Goal: Task Accomplishment & Management: Use online tool/utility

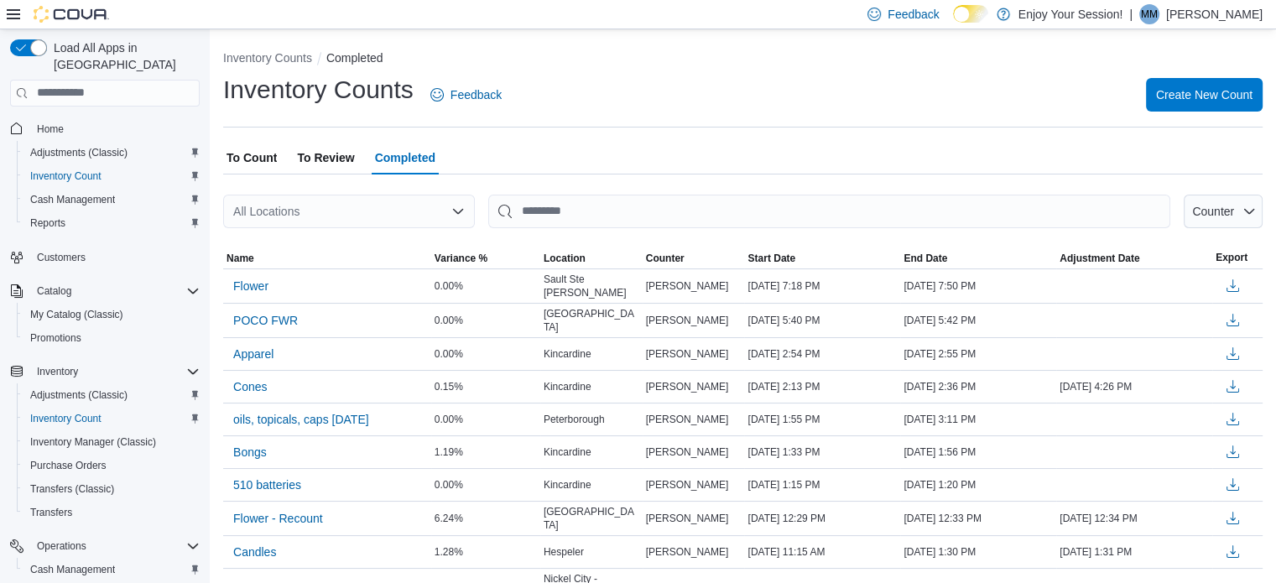
scroll to position [111, 0]
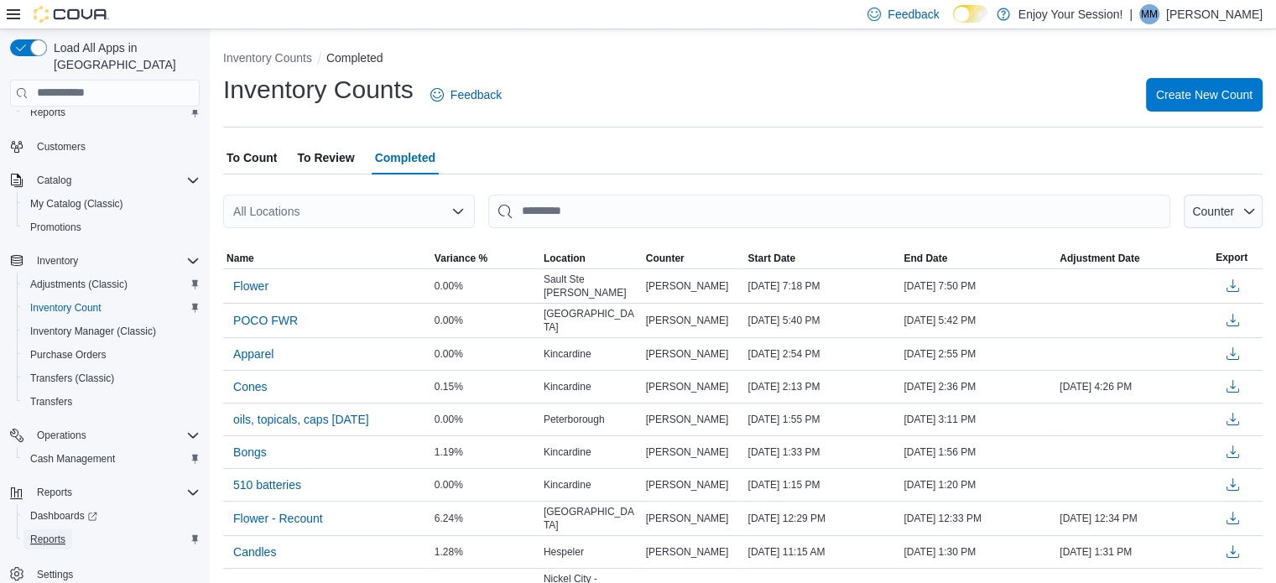
click at [44, 533] on span "Reports" at bounding box center [47, 539] width 35 height 13
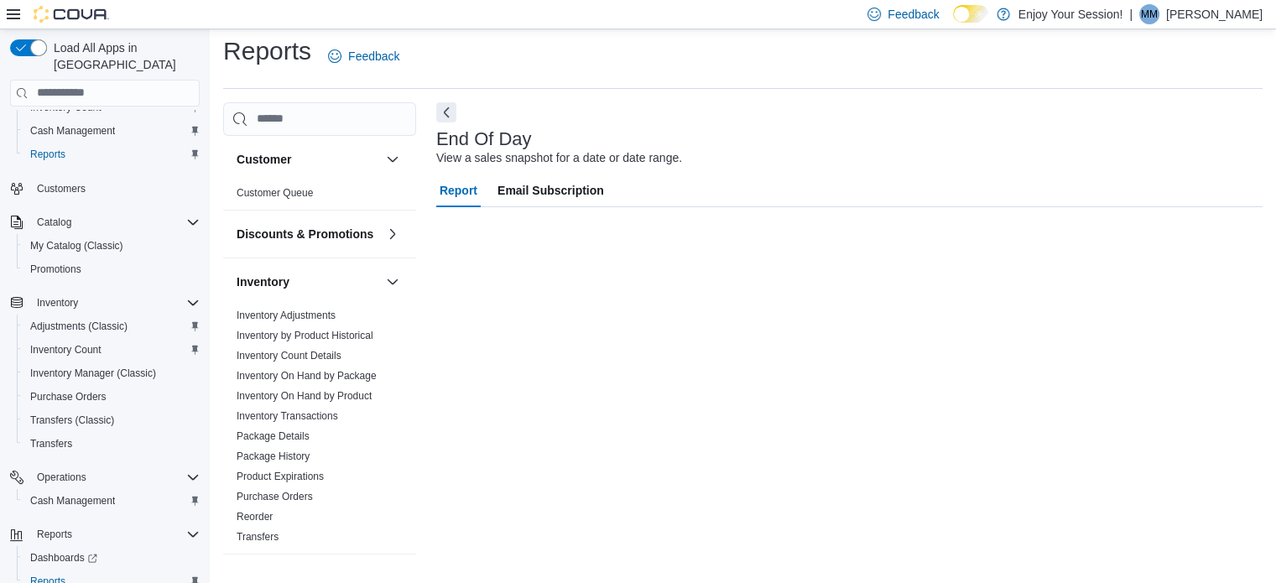
scroll to position [11, 0]
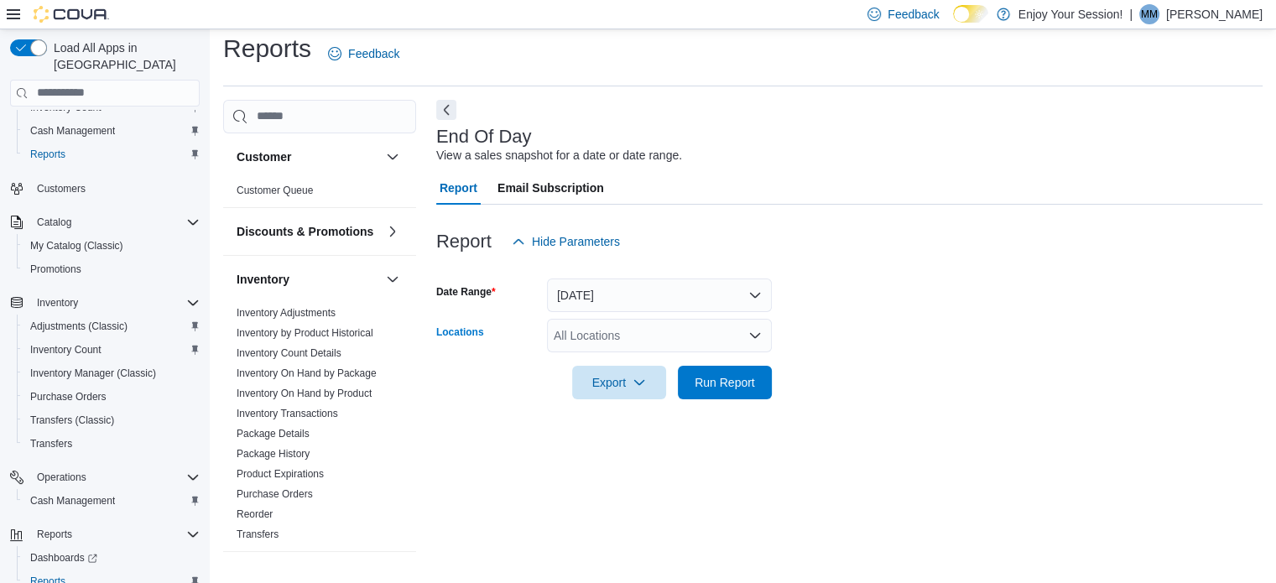
click at [613, 328] on div "All Locations" at bounding box center [659, 336] width 225 height 34
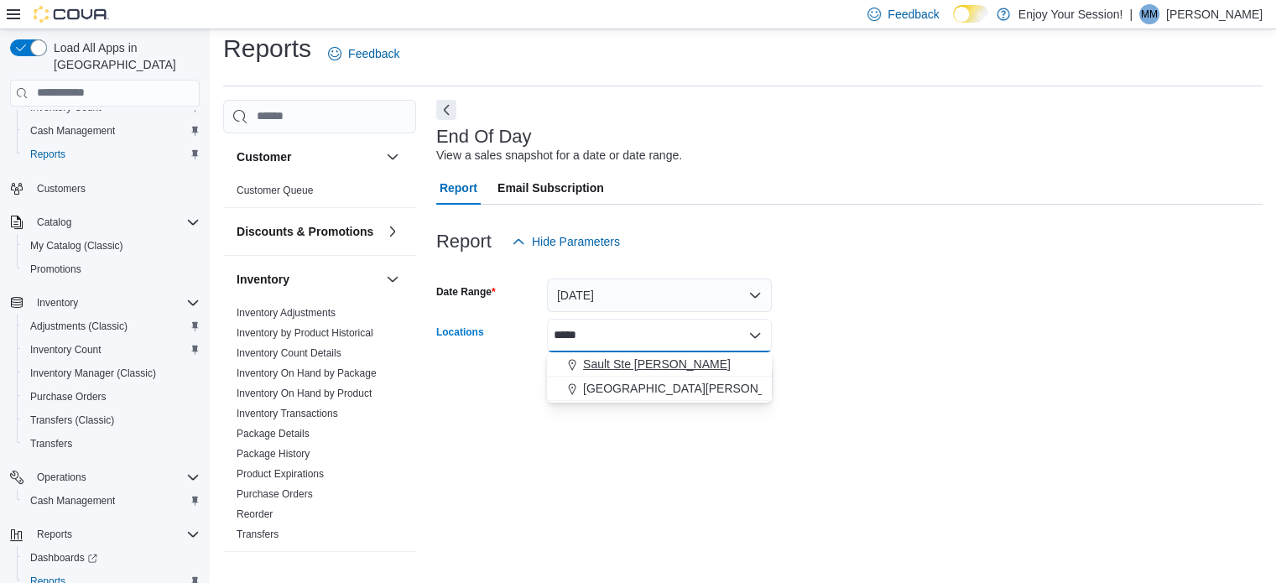
type input "*****"
click at [613, 362] on span "Sault Ste [PERSON_NAME]" at bounding box center [657, 364] width 148 height 17
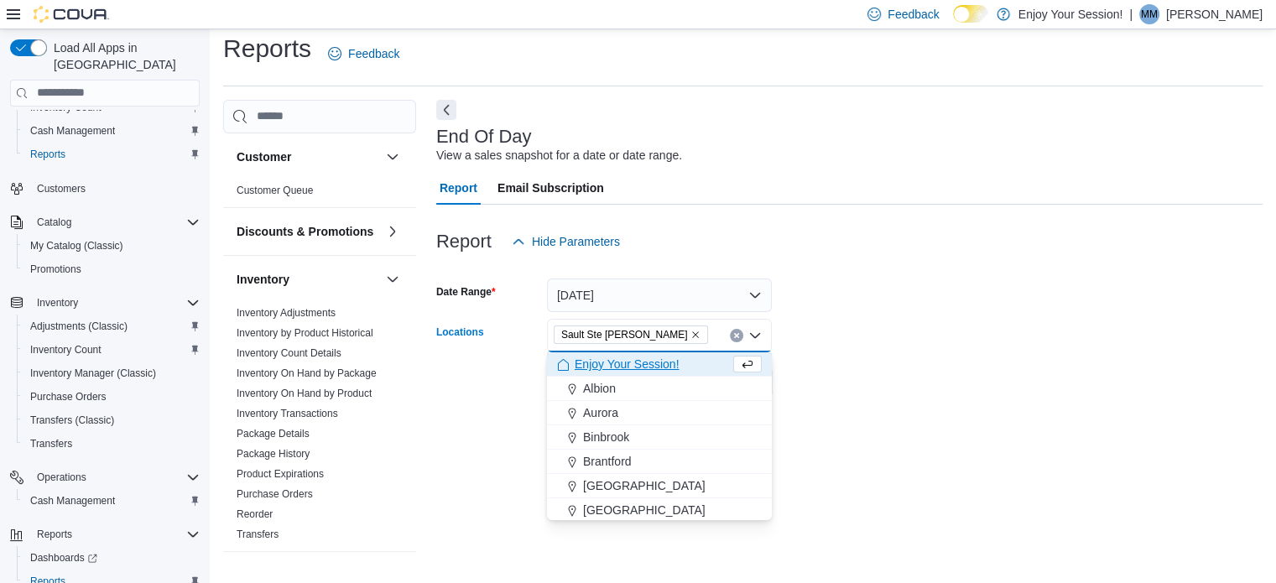
click at [833, 392] on form "Date Range [DATE] Locations [GEOGRAPHIC_DATA][PERSON_NAME] Combo box. Selected.…" at bounding box center [849, 328] width 826 height 141
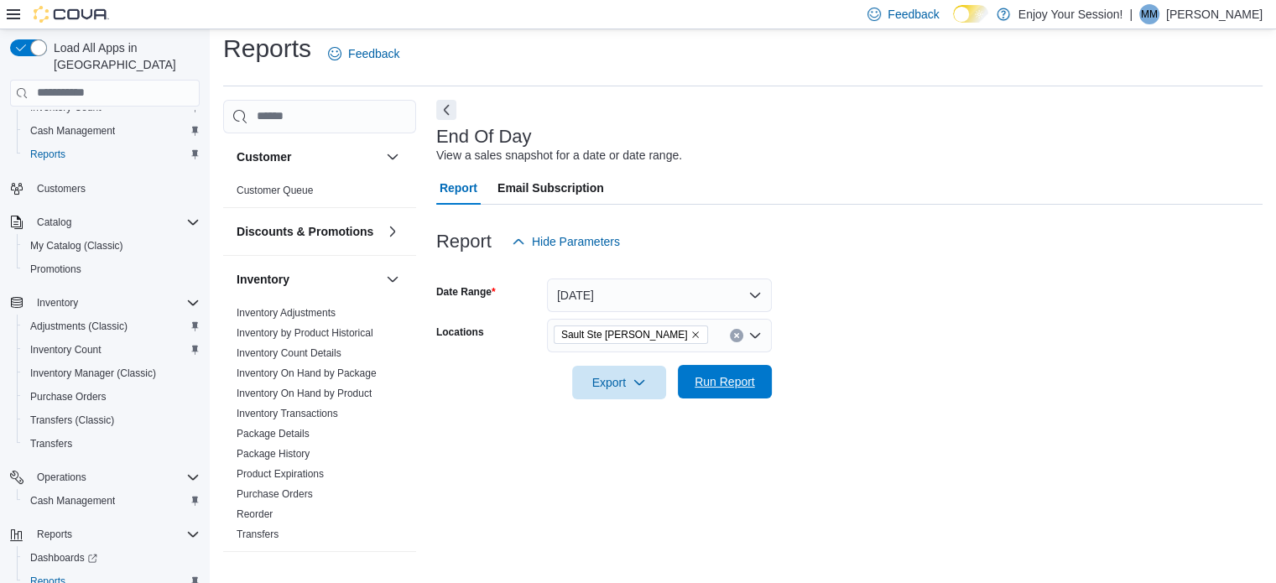
click at [715, 373] on span "Run Report" at bounding box center [724, 381] width 60 height 17
